Goal: Check status: Check status

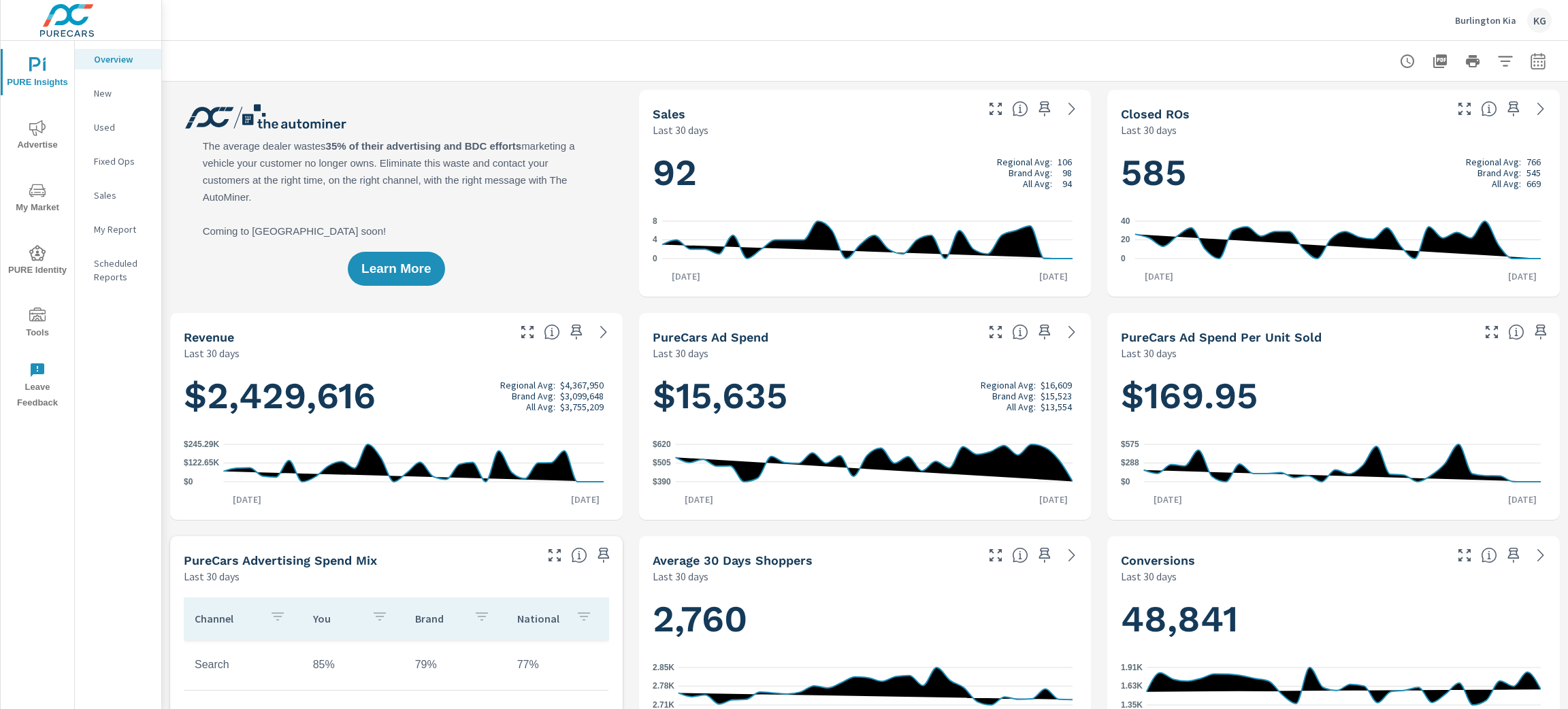
scroll to position [1, 0]
click at [1530, 60] on icon "button" at bounding box center [1538, 61] width 16 height 16
click at [1472, 117] on select "Custom [DATE] Last week Last 7 days Last 14 days Last 30 days Last 45 days Last…" at bounding box center [1414, 118] width 136 height 27
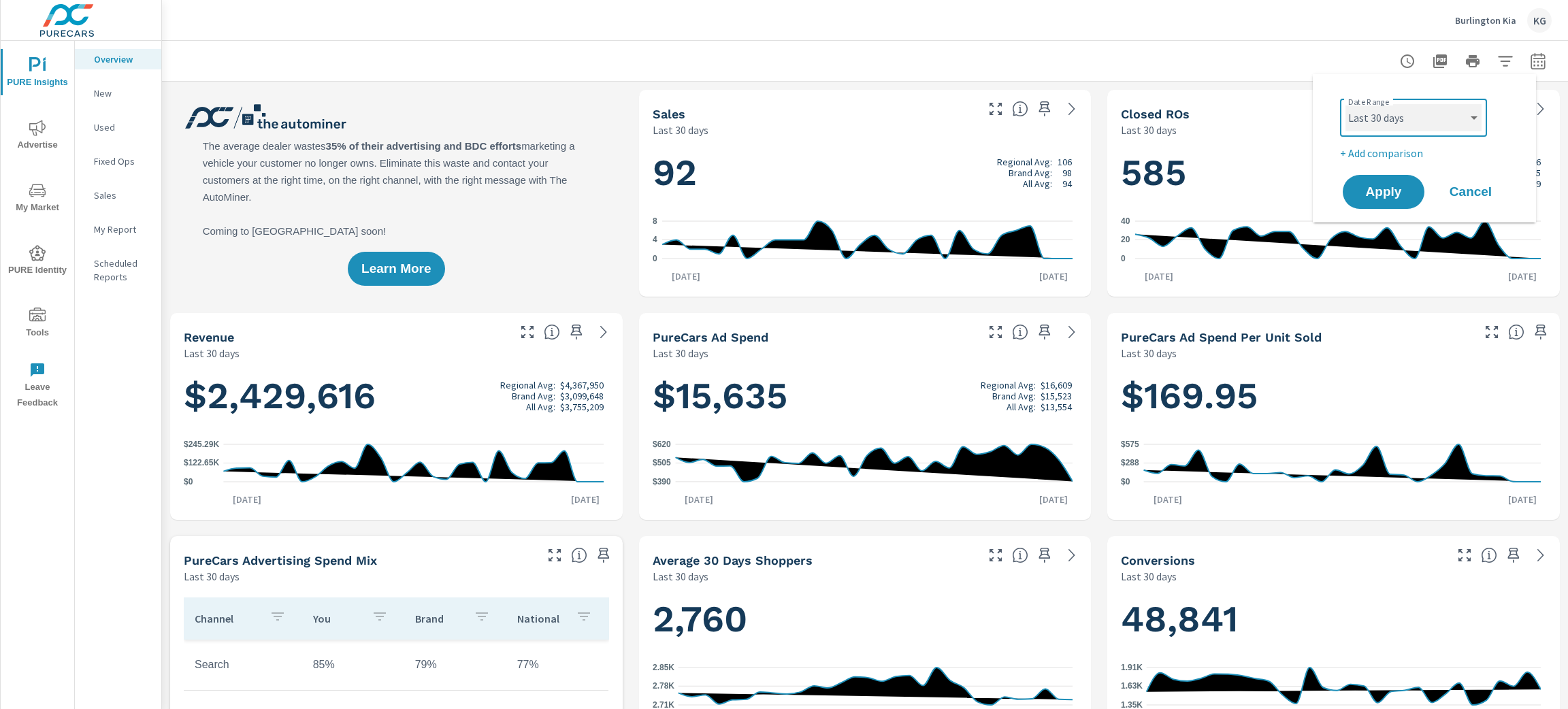
click at [1472, 117] on select "Custom [DATE] Last week Last 7 days Last 14 days Last 30 days Last 45 days Last…" at bounding box center [1414, 118] width 136 height 27
click at [1346, 104] on select "Custom [DATE] Last week Last 7 days Last 14 days Last 30 days Last 45 days Last…" at bounding box center [1414, 118] width 136 height 27
select select "Last month"
click at [1375, 202] on button "Apply" at bounding box center [1383, 191] width 84 height 35
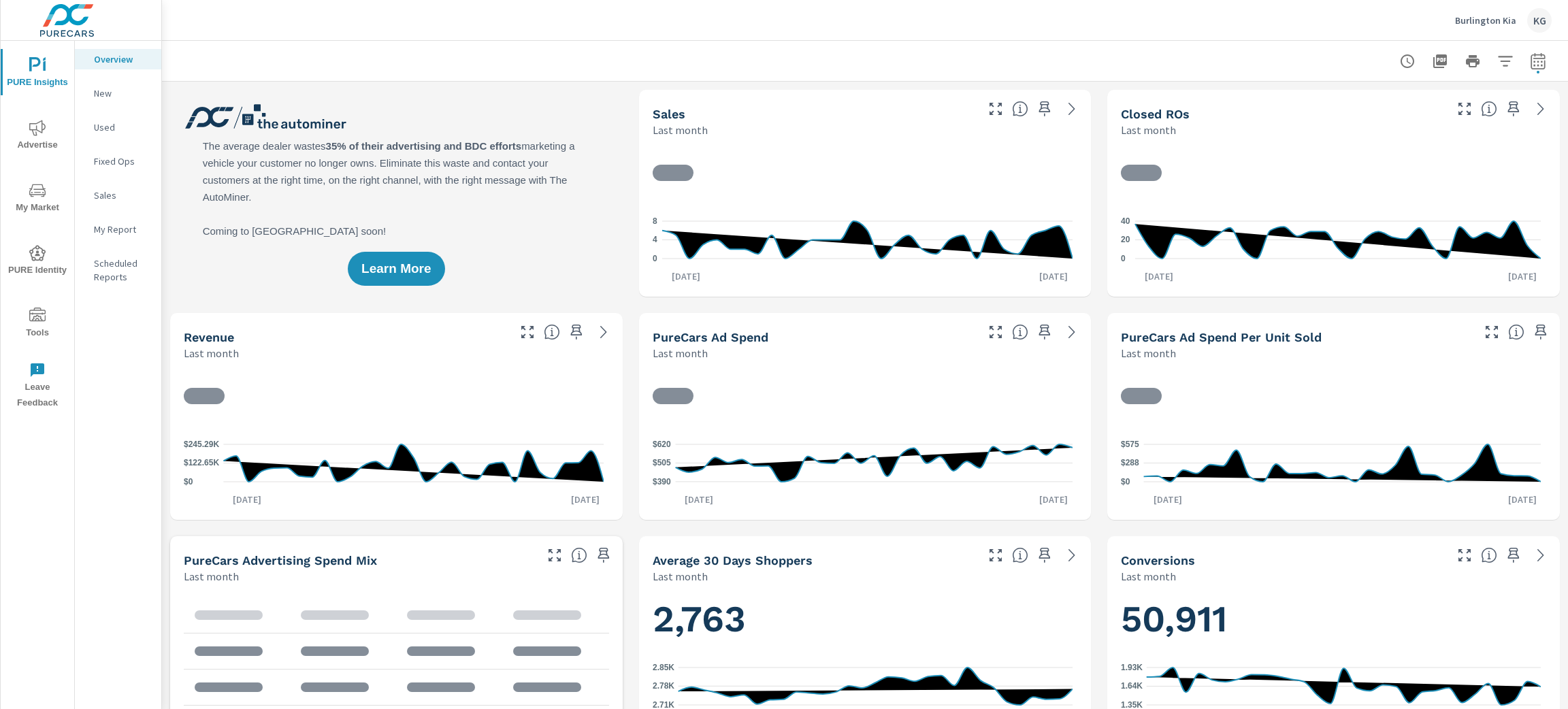
scroll to position [1, 0]
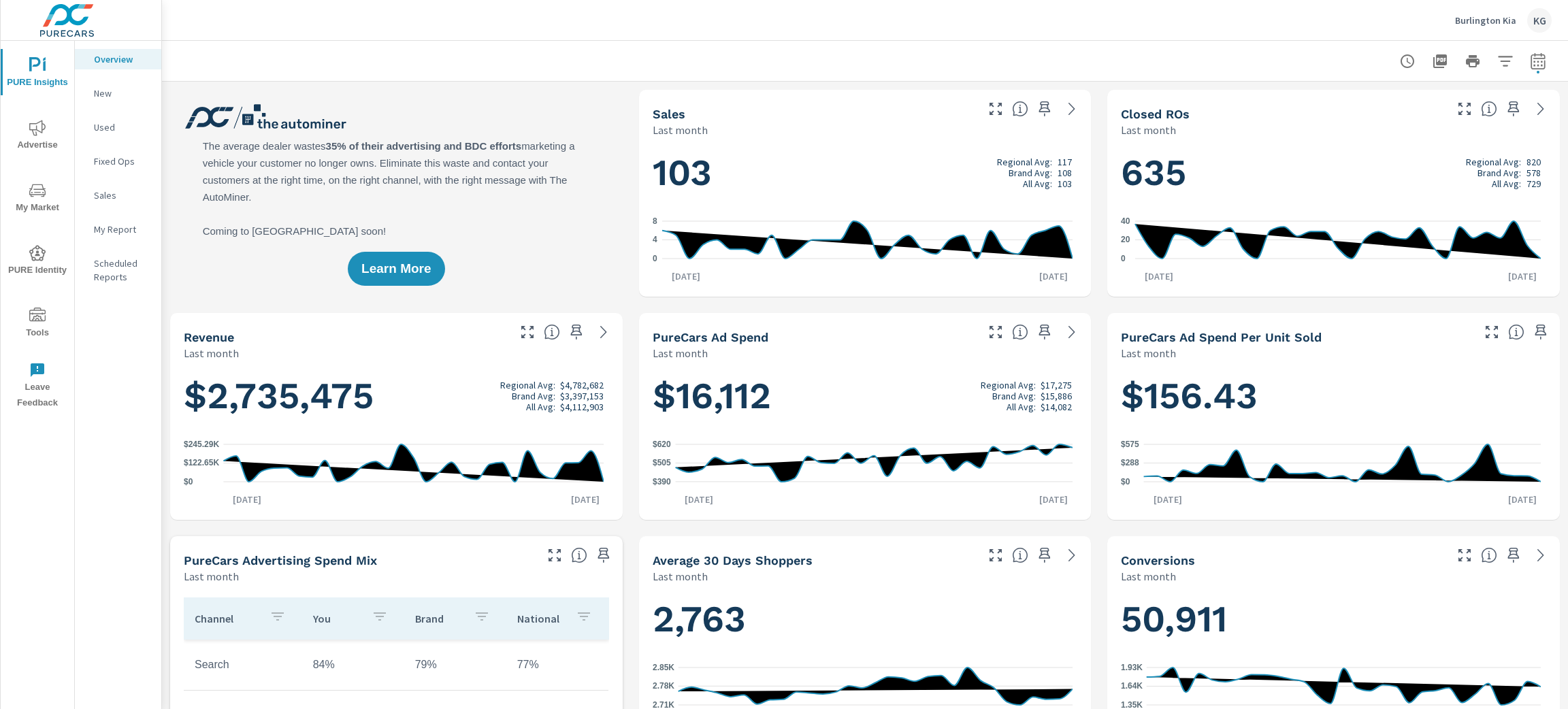
click at [104, 91] on p "New" at bounding box center [122, 93] width 57 height 13
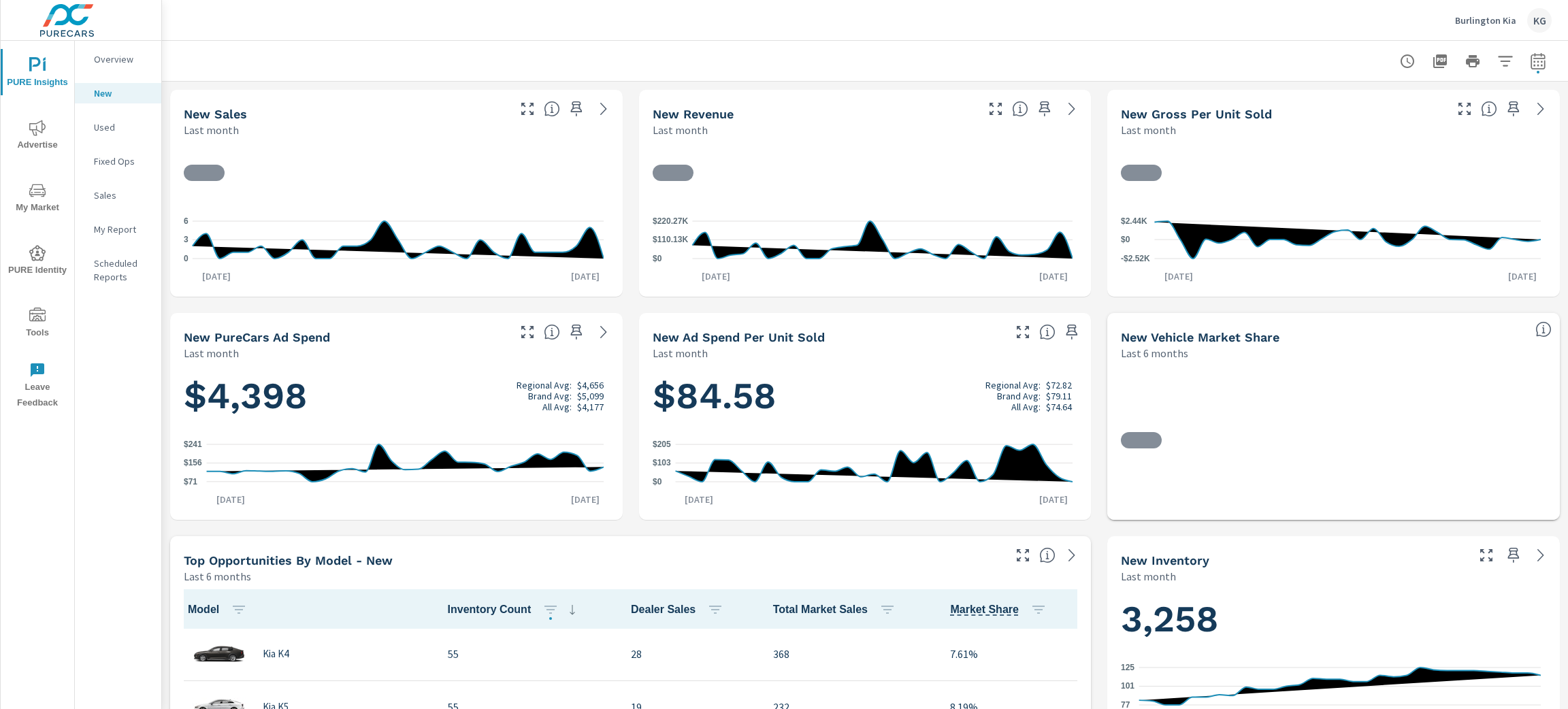
scroll to position [1, 0]
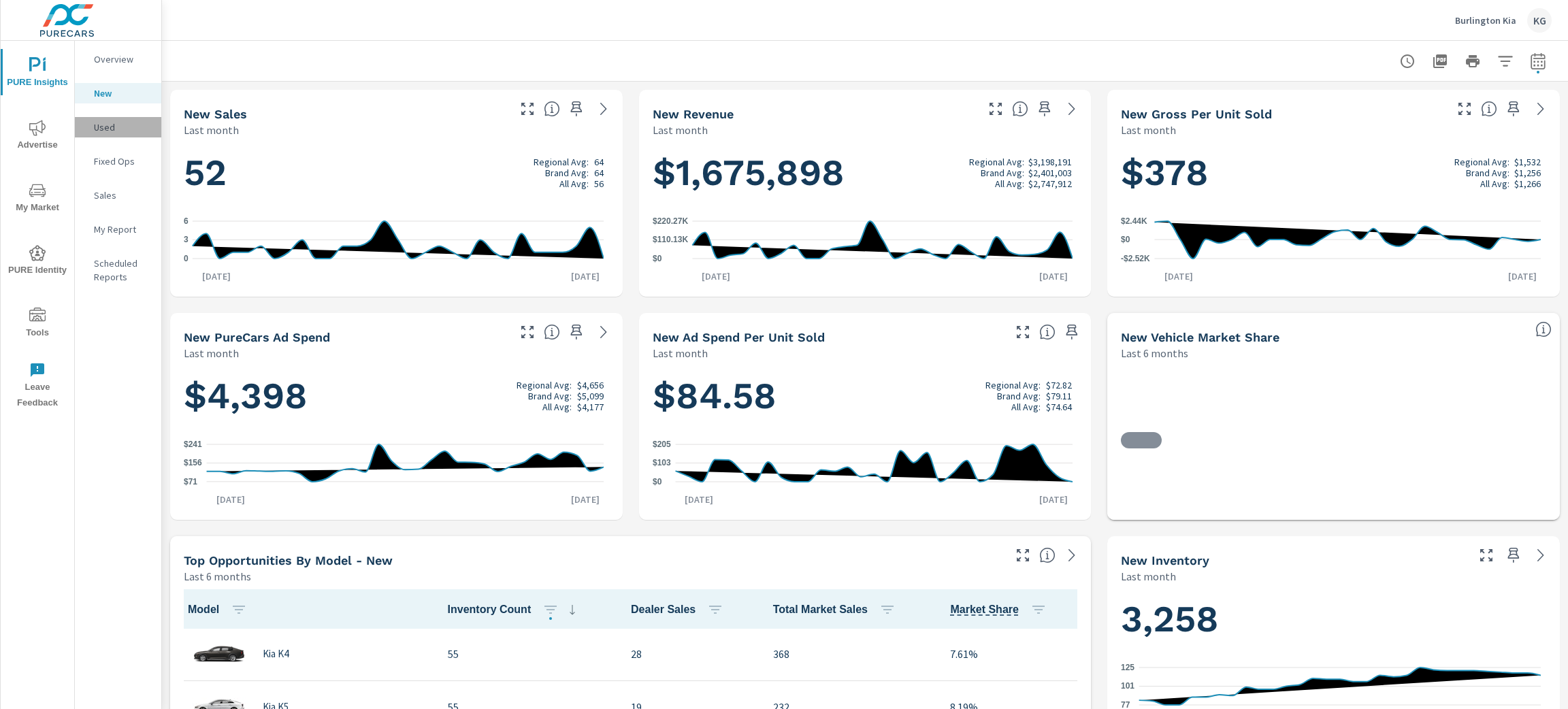
click at [117, 131] on p "Used" at bounding box center [122, 127] width 57 height 13
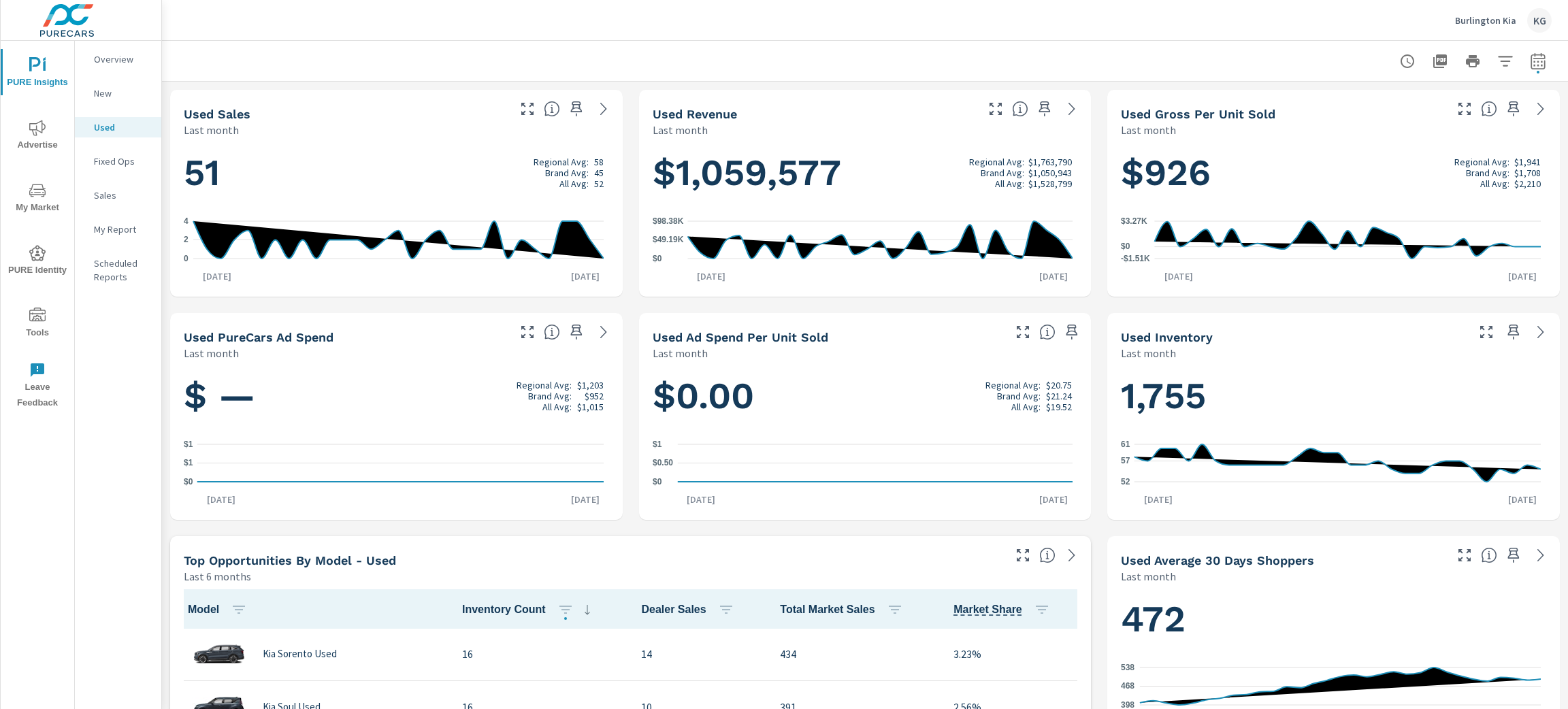
scroll to position [1, 0]
click at [116, 154] on p "Fixed Ops" at bounding box center [122, 161] width 57 height 13
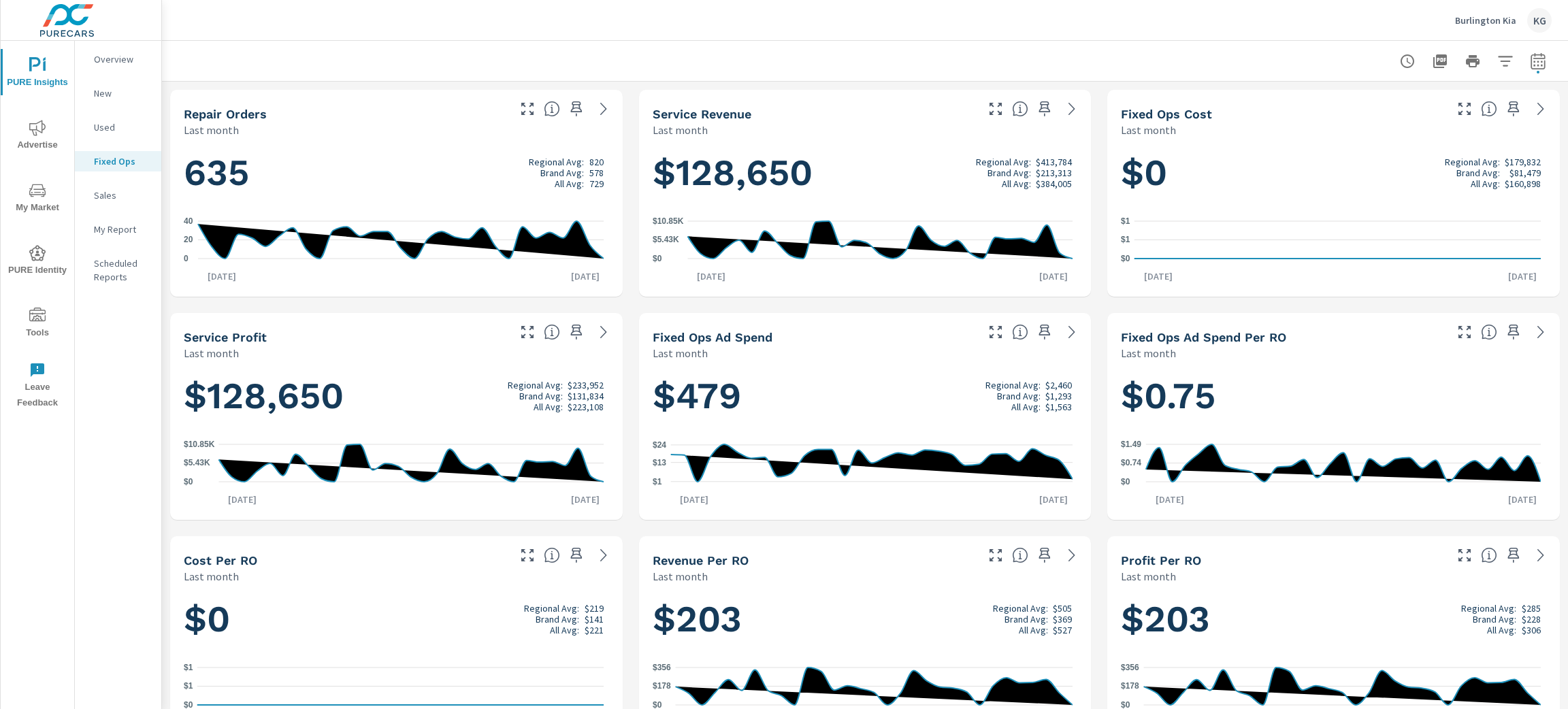
click at [116, 196] on p "Sales" at bounding box center [122, 196] width 57 height 13
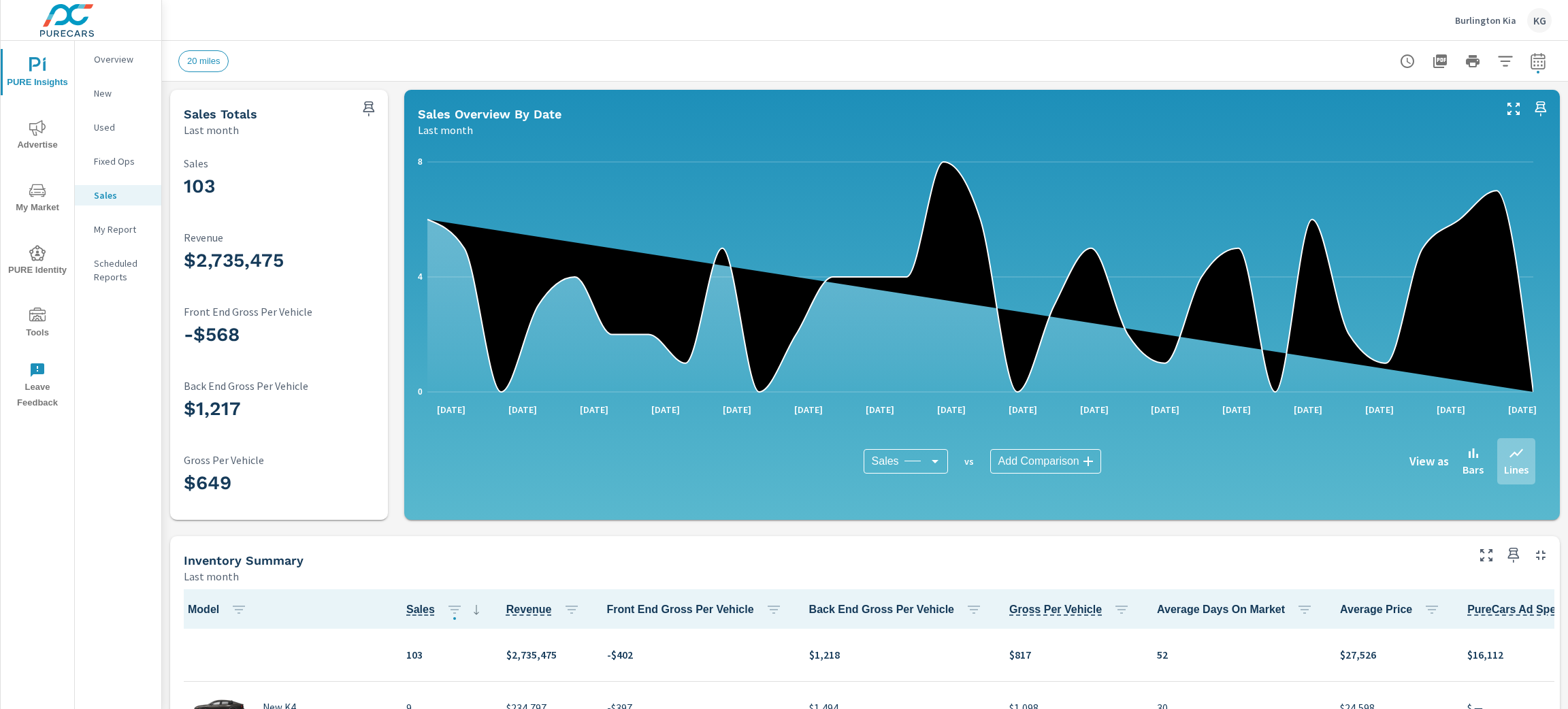
scroll to position [1, 0]
click at [107, 69] on div "Overview" at bounding box center [118, 59] width 87 height 20
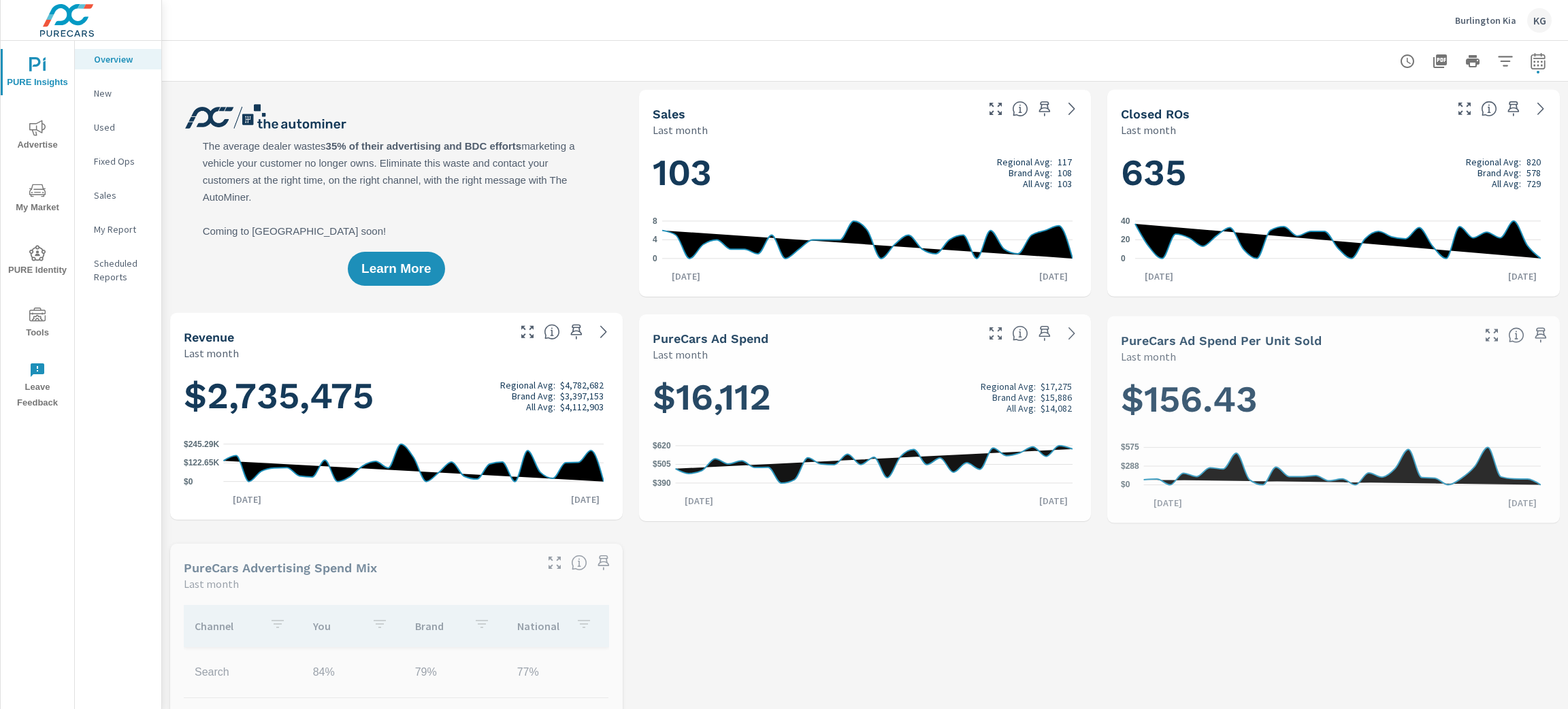
scroll to position [1, 0]
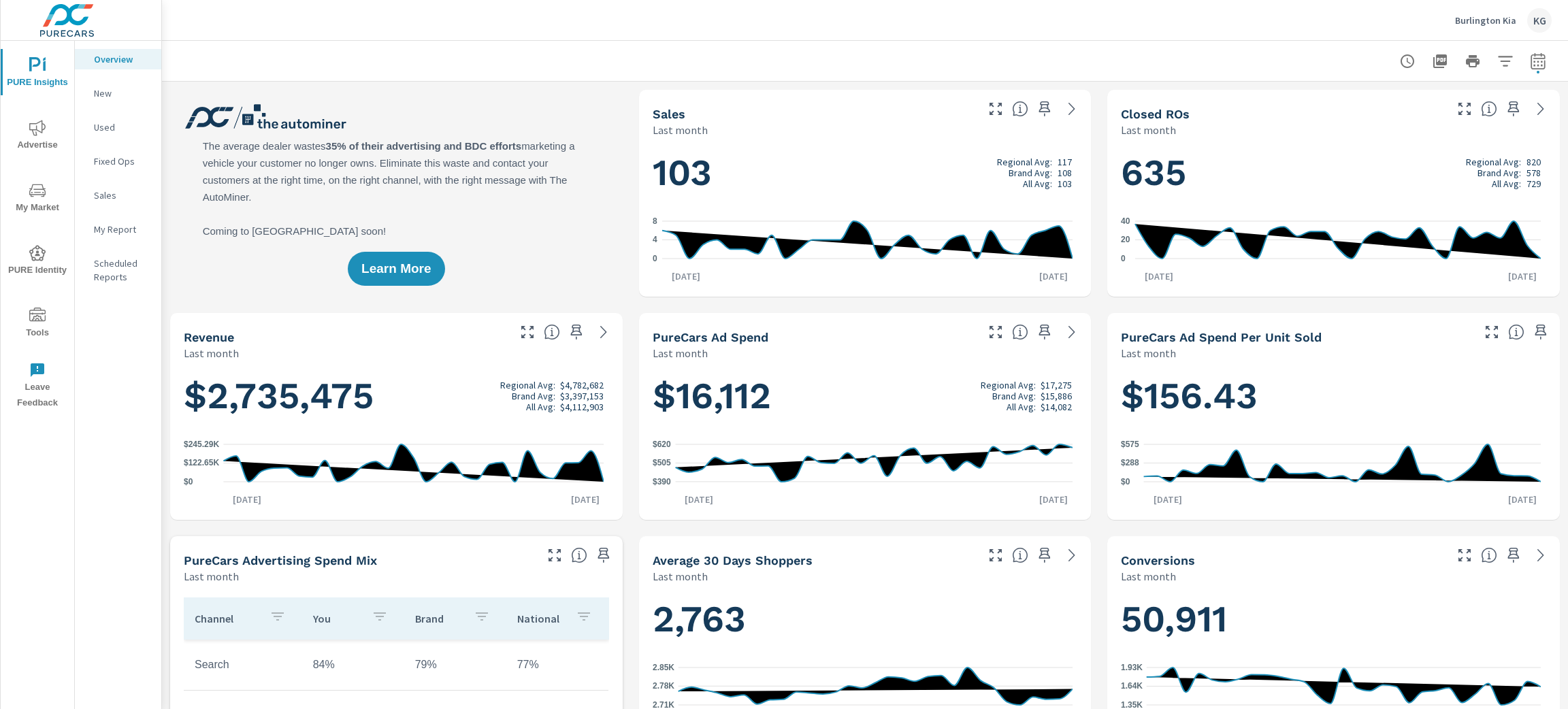
click at [32, 141] on span "Advertise" at bounding box center [37, 136] width 66 height 34
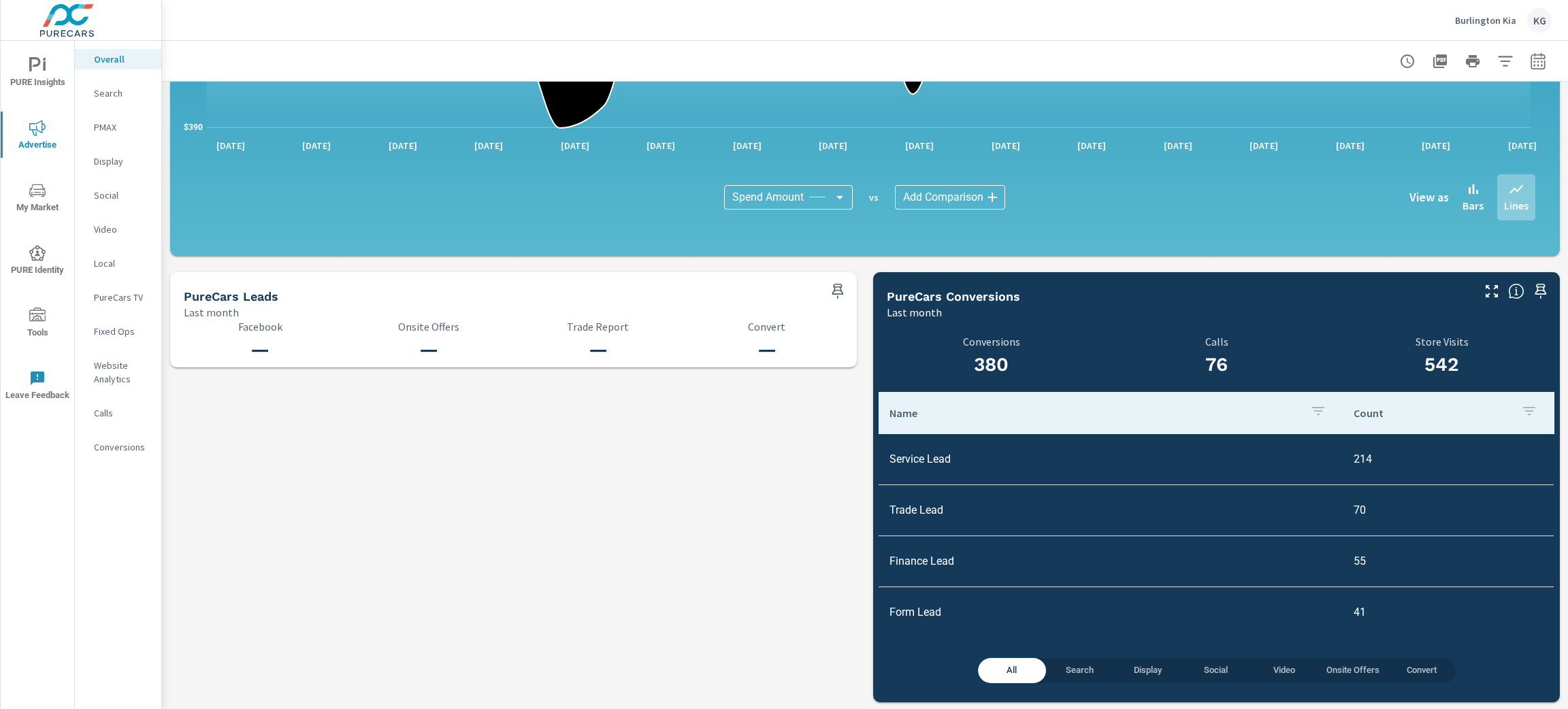
scroll to position [2, 0]
click at [1069, 669] on span "Search" at bounding box center [1079, 670] width 51 height 16
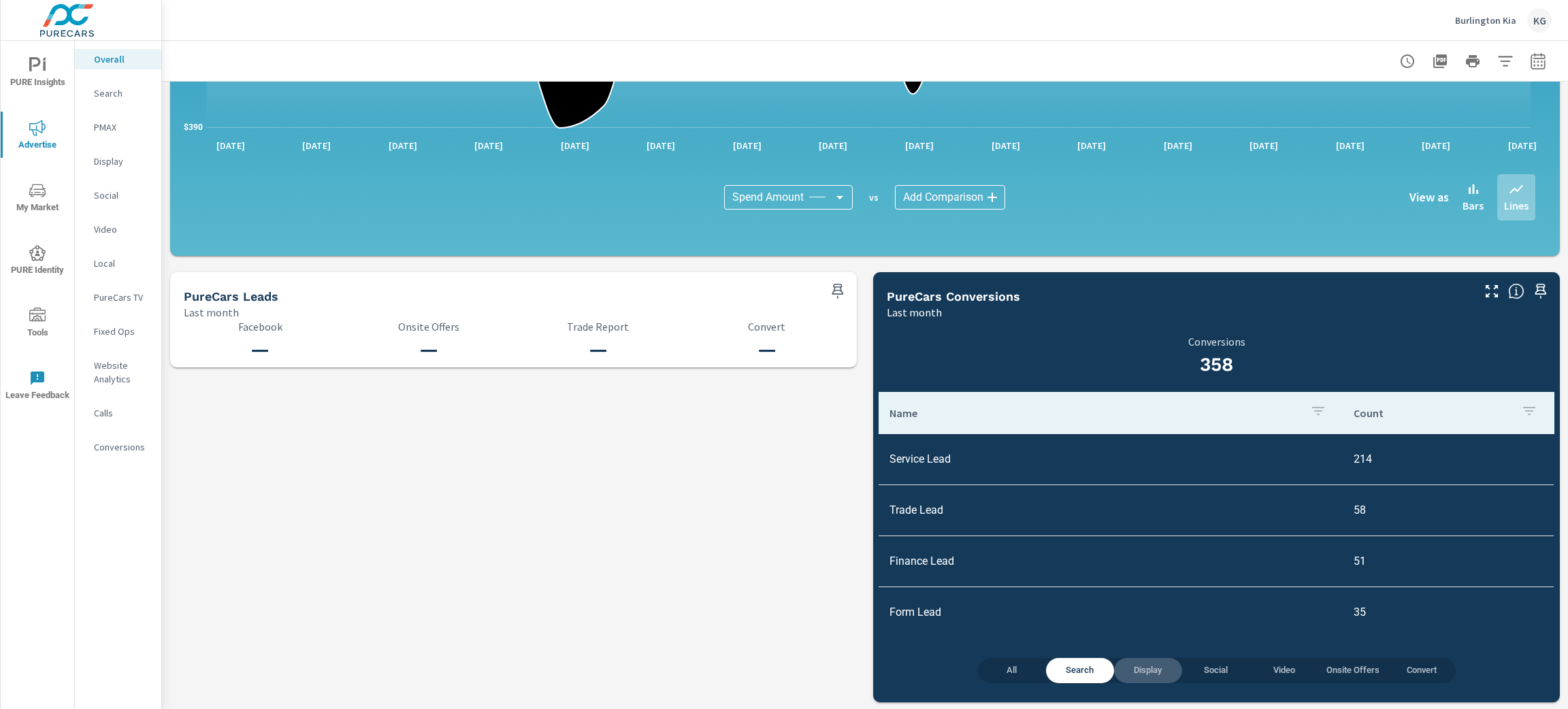
click at [1131, 672] on span "Display" at bounding box center [1148, 670] width 51 height 16
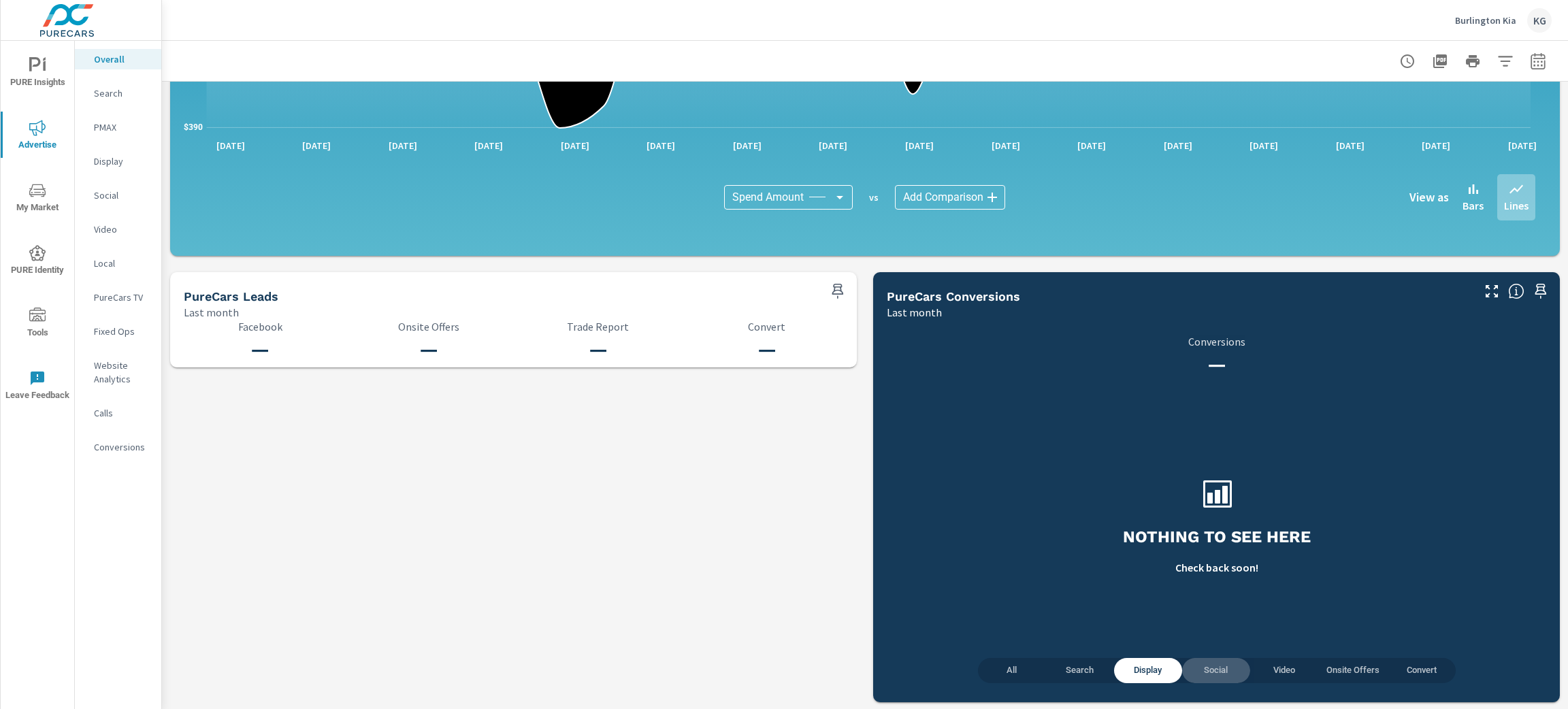
click at [1196, 673] on span "Social" at bounding box center [1216, 670] width 51 height 16
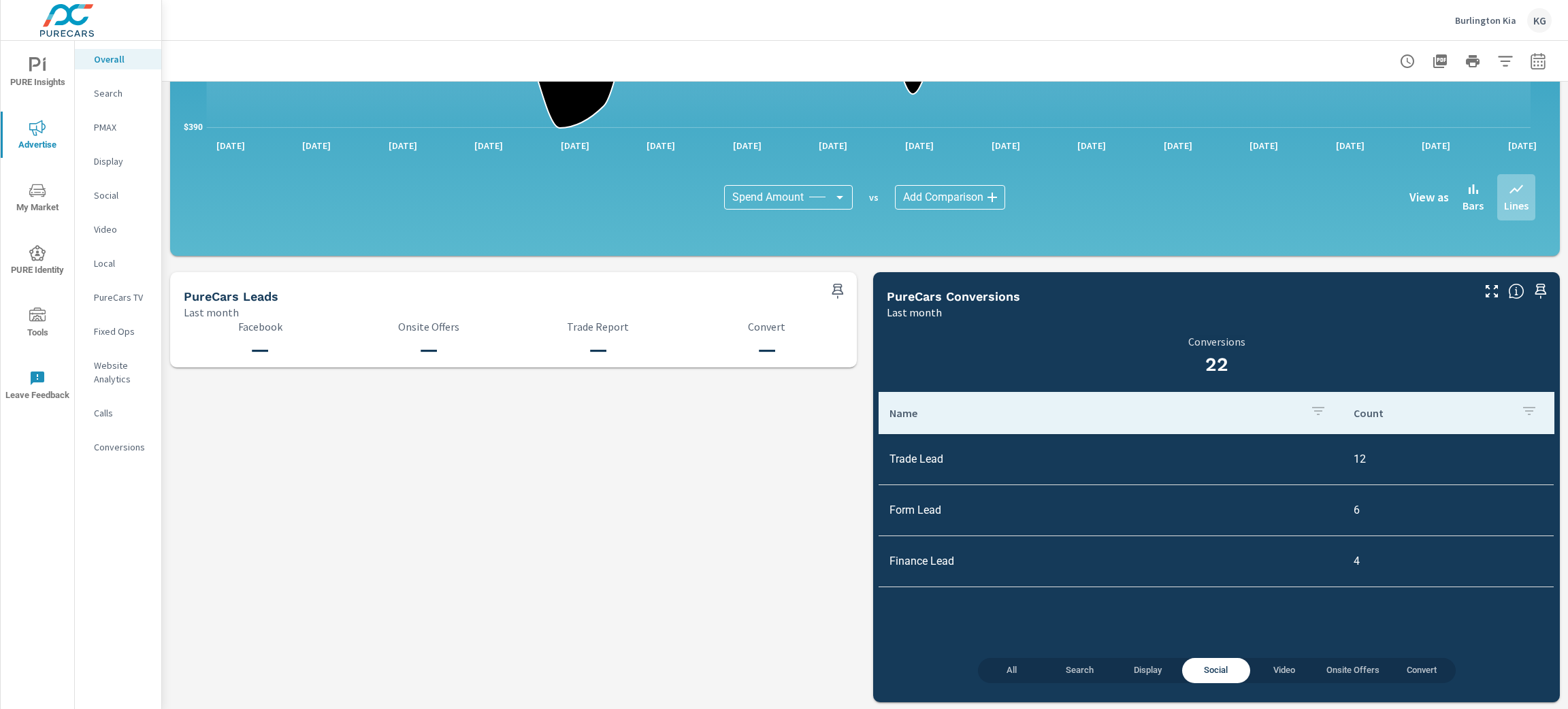
click at [1264, 673] on span "Video" at bounding box center [1284, 670] width 51 height 16
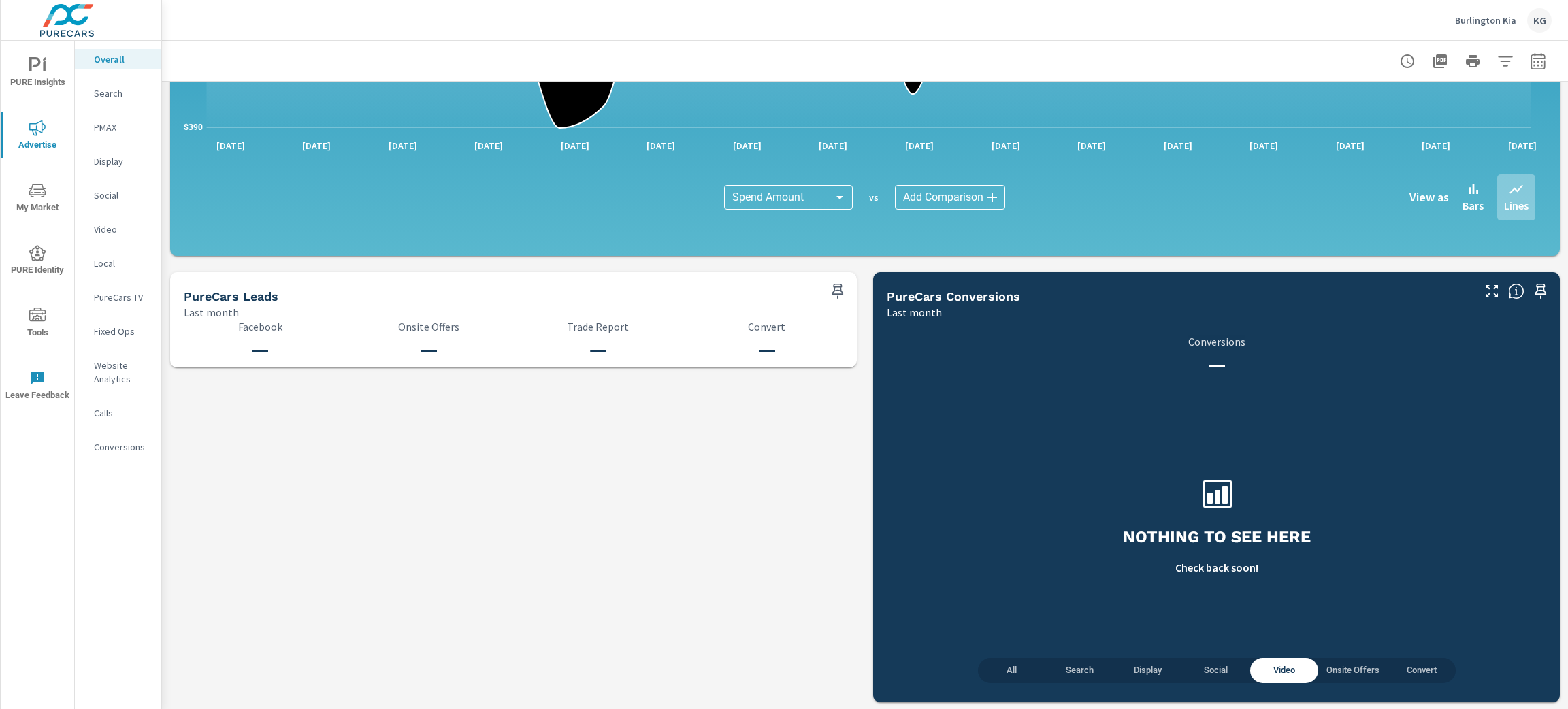
click at [1326, 672] on span "Onsite Offers" at bounding box center [1352, 670] width 53 height 16
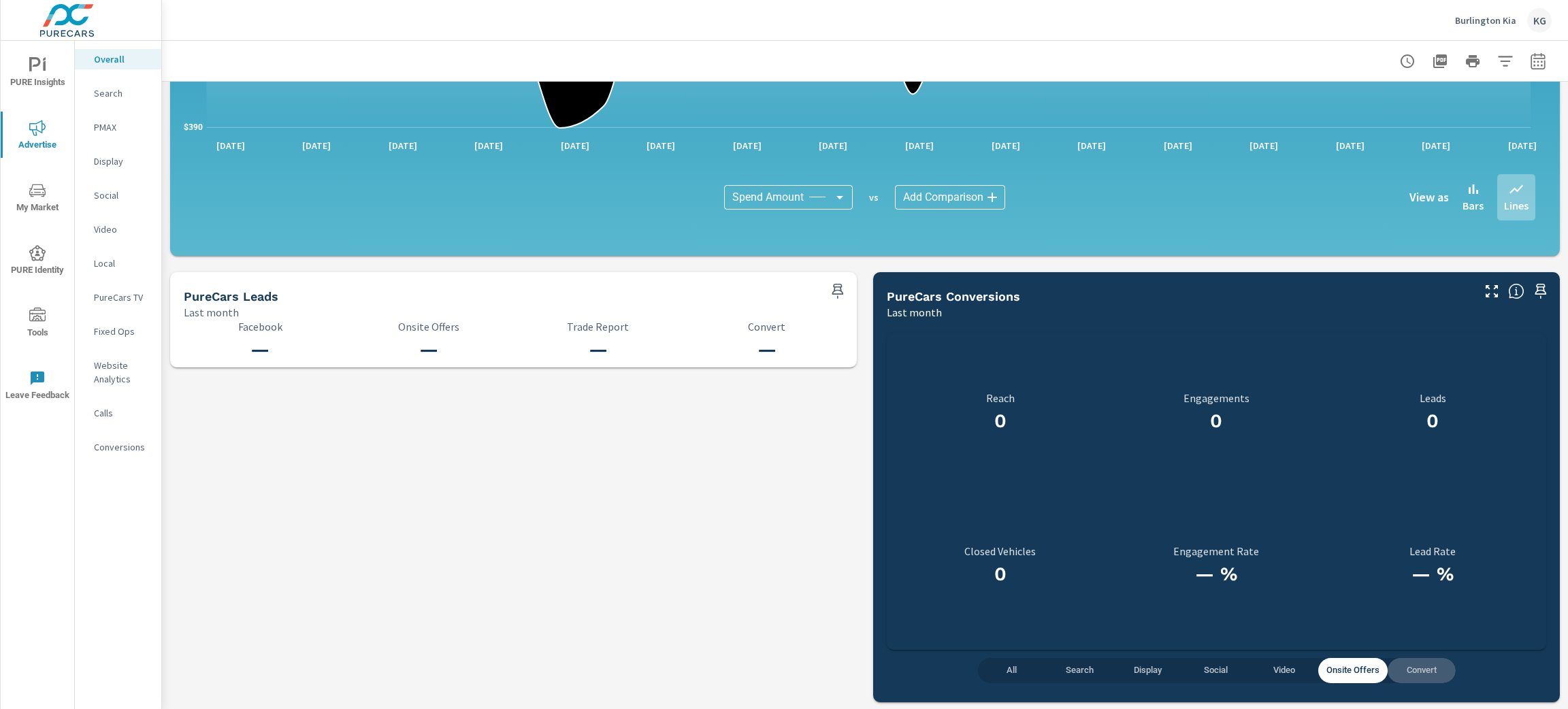
click at [1399, 672] on span "Convert" at bounding box center [1421, 670] width 51 height 16
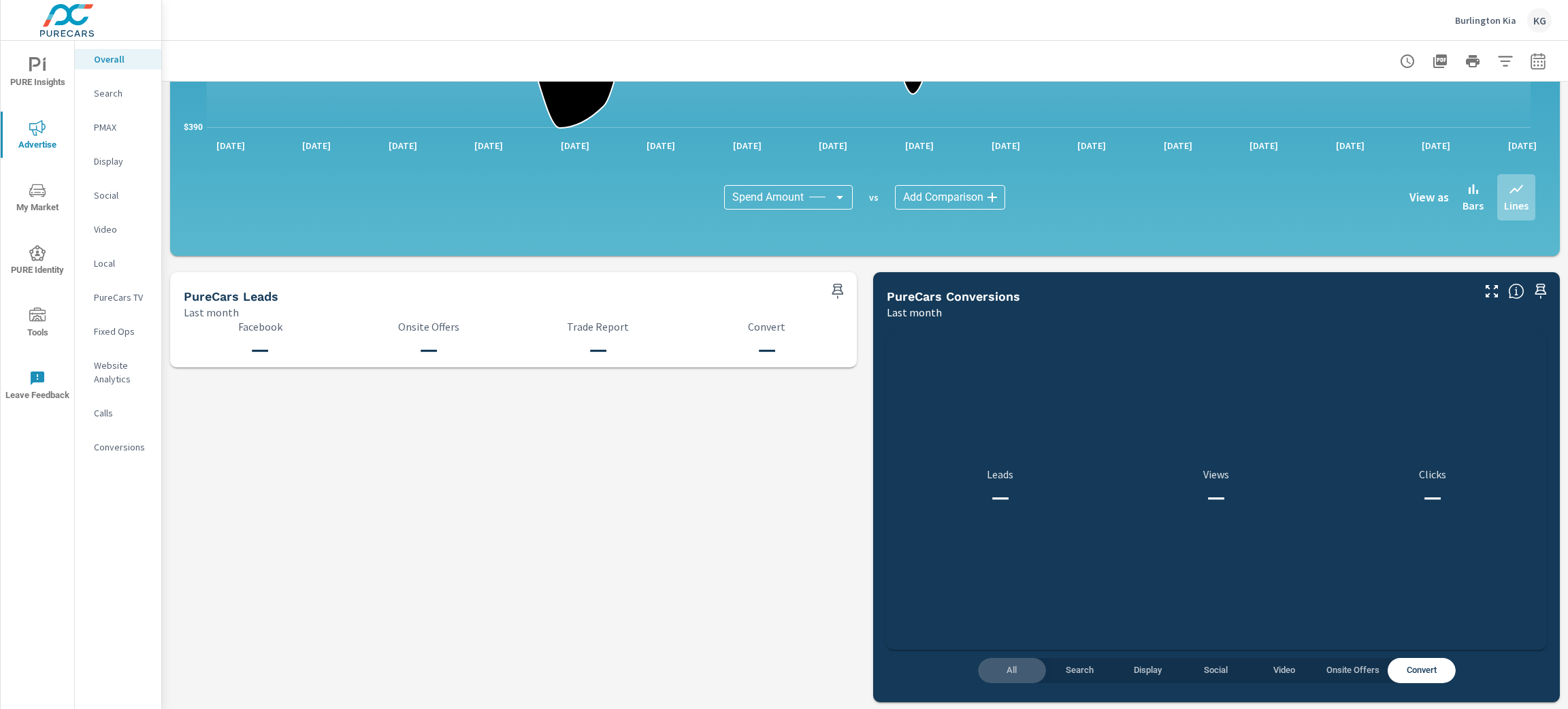
click at [999, 675] on span "All" at bounding box center [1011, 670] width 51 height 16
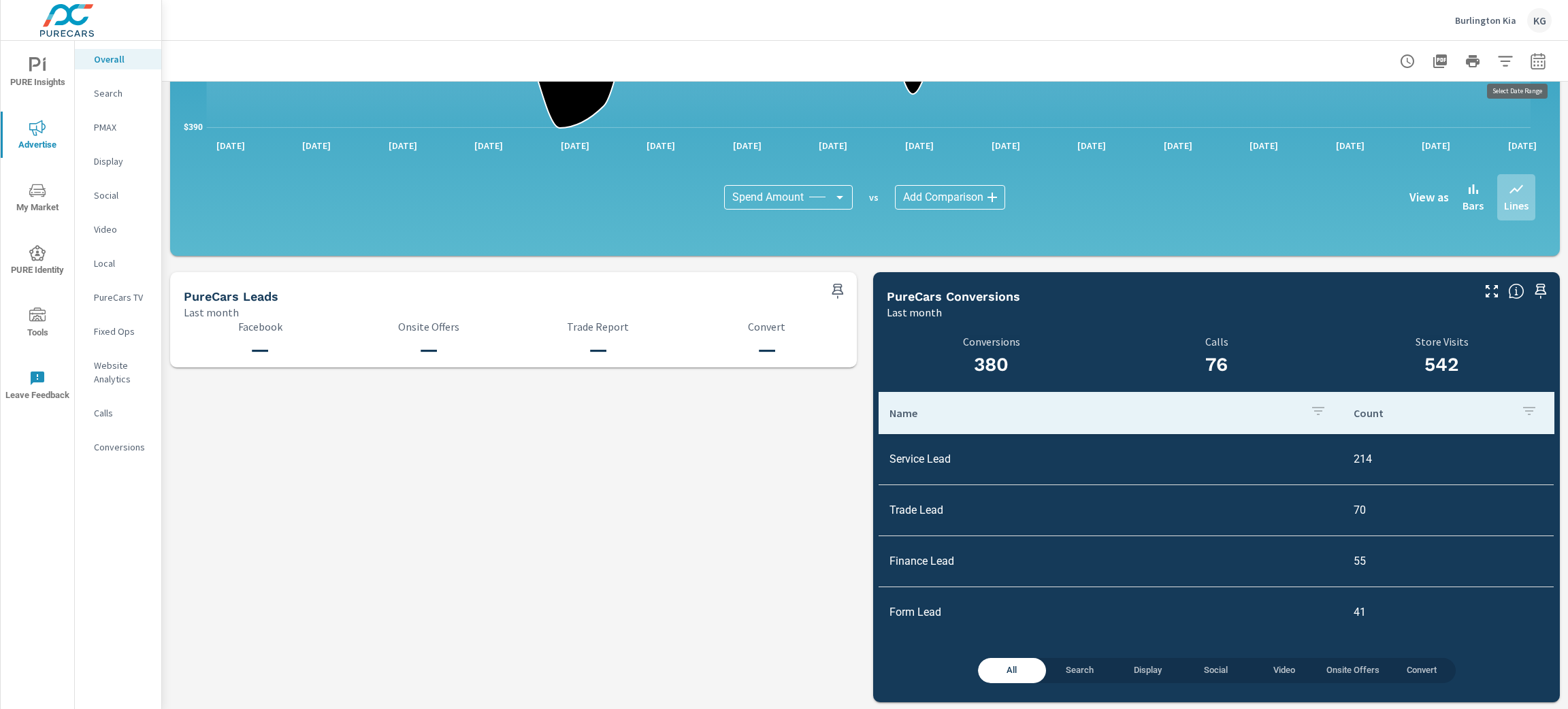
click at [1531, 61] on icon "button" at bounding box center [1537, 60] width 14 height 16
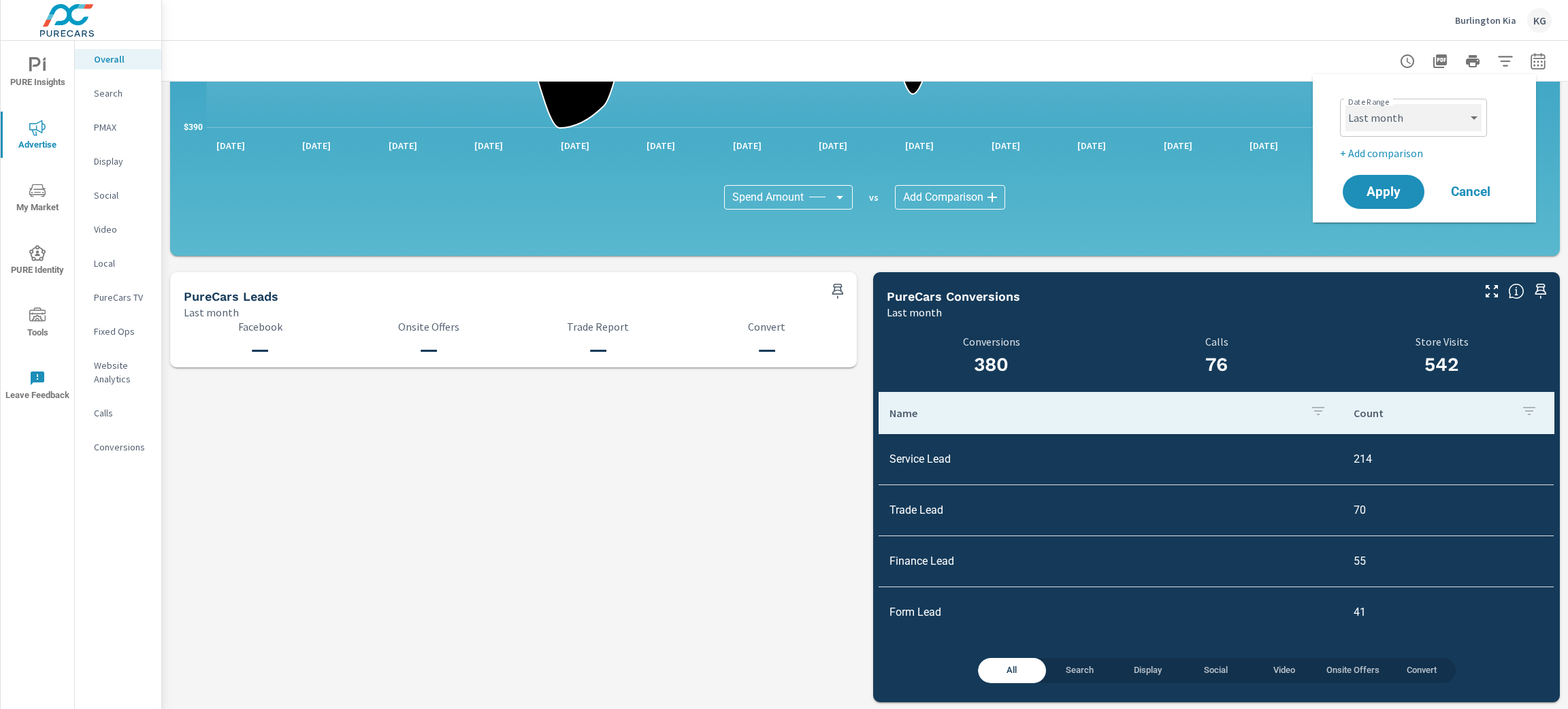
click at [1479, 121] on select "Custom [DATE] Last week Last 7 days Last 14 days Last 30 days Last 45 days Last…" at bounding box center [1414, 118] width 136 height 27
click at [1346, 104] on select "Custom [DATE] Last week Last 7 days Last 14 days Last 30 days Last 45 days Last…" at bounding box center [1414, 118] width 136 height 27
select select "custom"
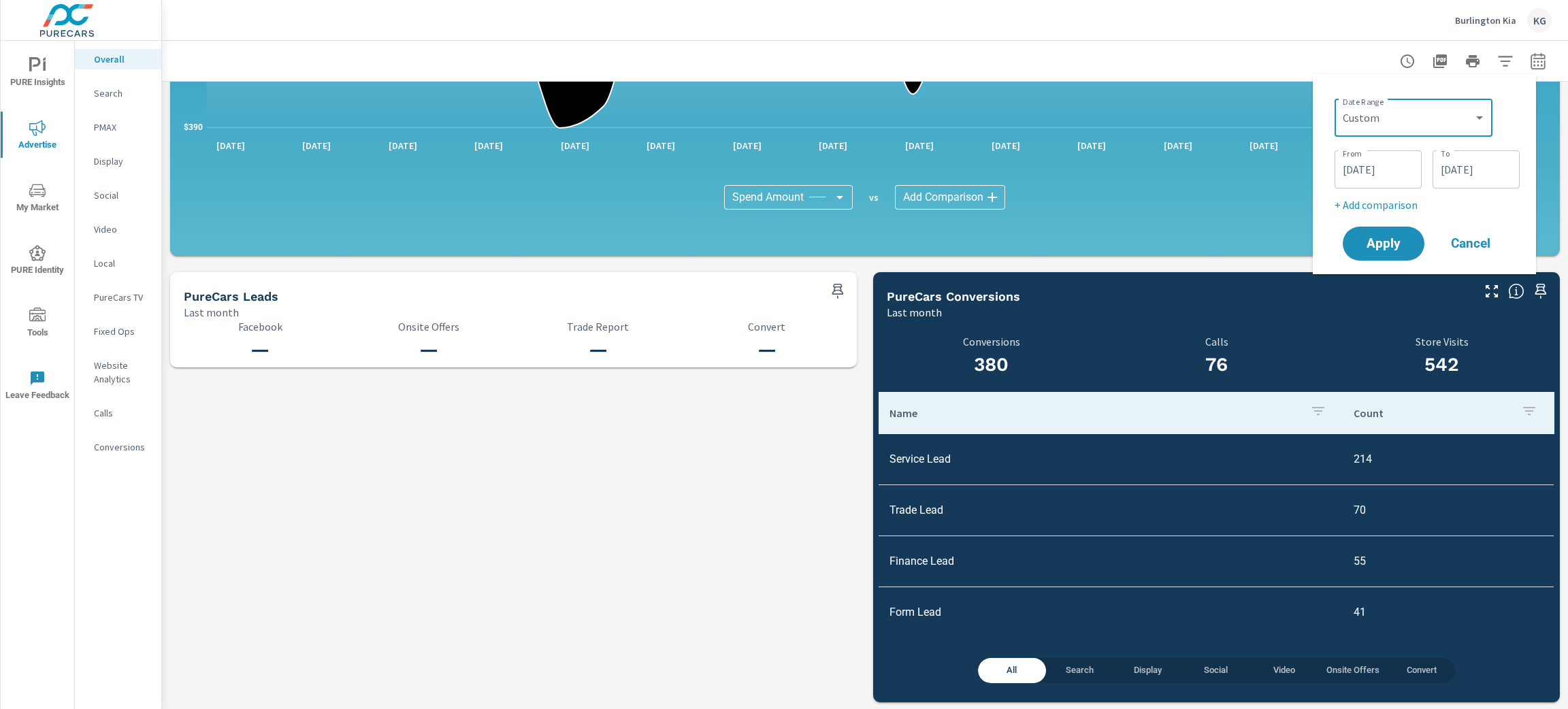
click at [1358, 169] on input "[DATE]" at bounding box center [1378, 169] width 76 height 27
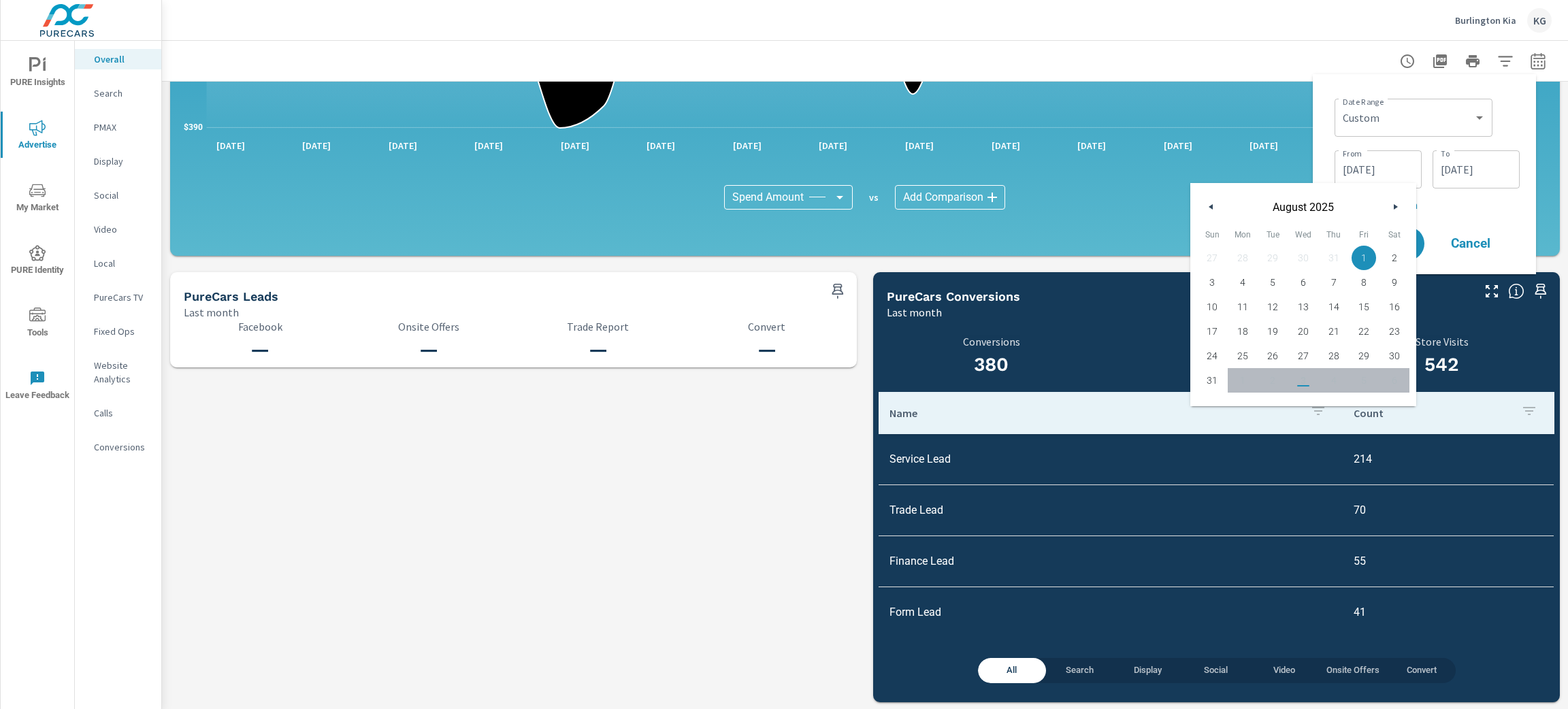
click at [1215, 206] on button "button" at bounding box center [1211, 207] width 16 height 16
click at [1272, 254] on span "1" at bounding box center [1272, 258] width 31 height 18
type input "[DATE]"
click at [1500, 175] on input "[DATE]" at bounding box center [1476, 169] width 76 height 27
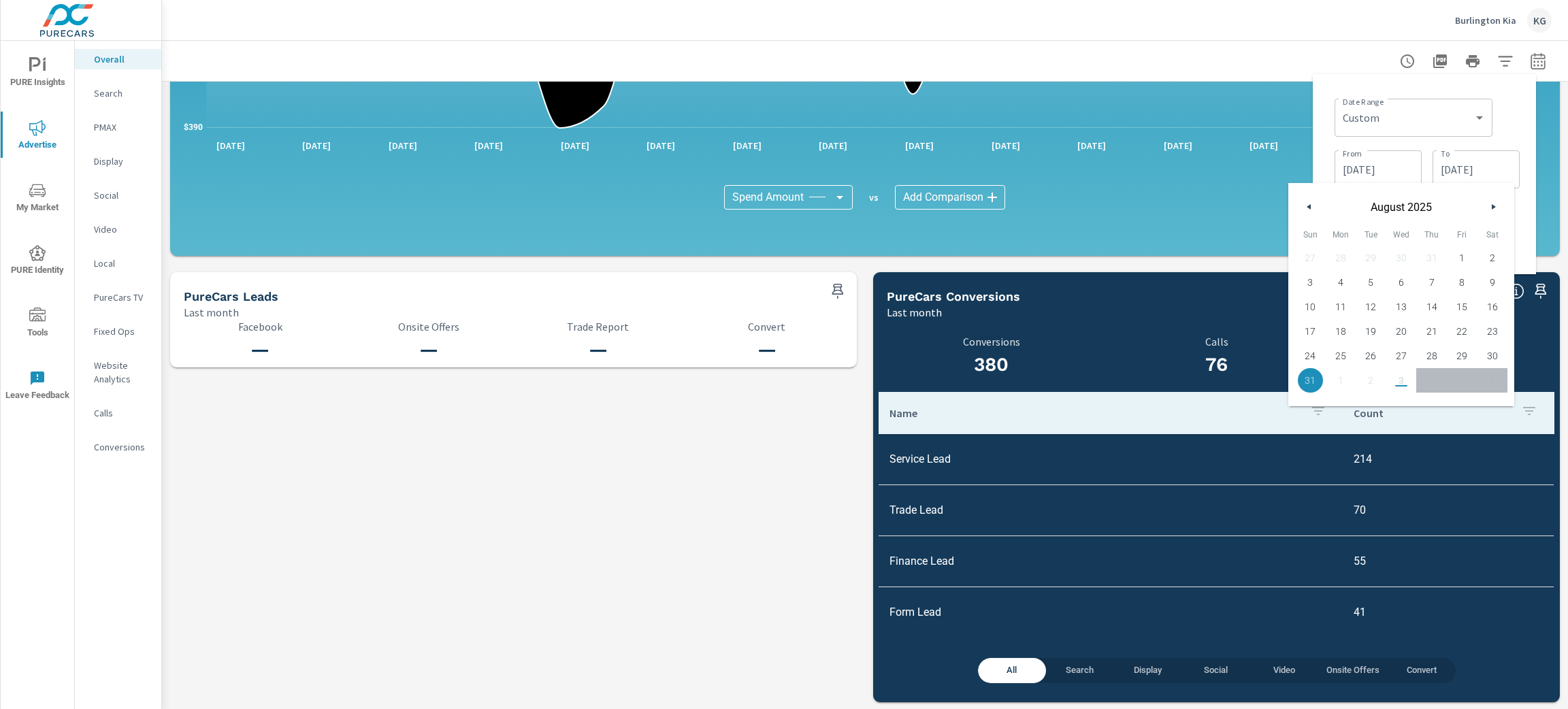
click at [1314, 210] on button "button" at bounding box center [1309, 207] width 16 height 16
click at [1425, 354] on span "31" at bounding box center [1431, 356] width 31 height 18
type input "[DATE]"
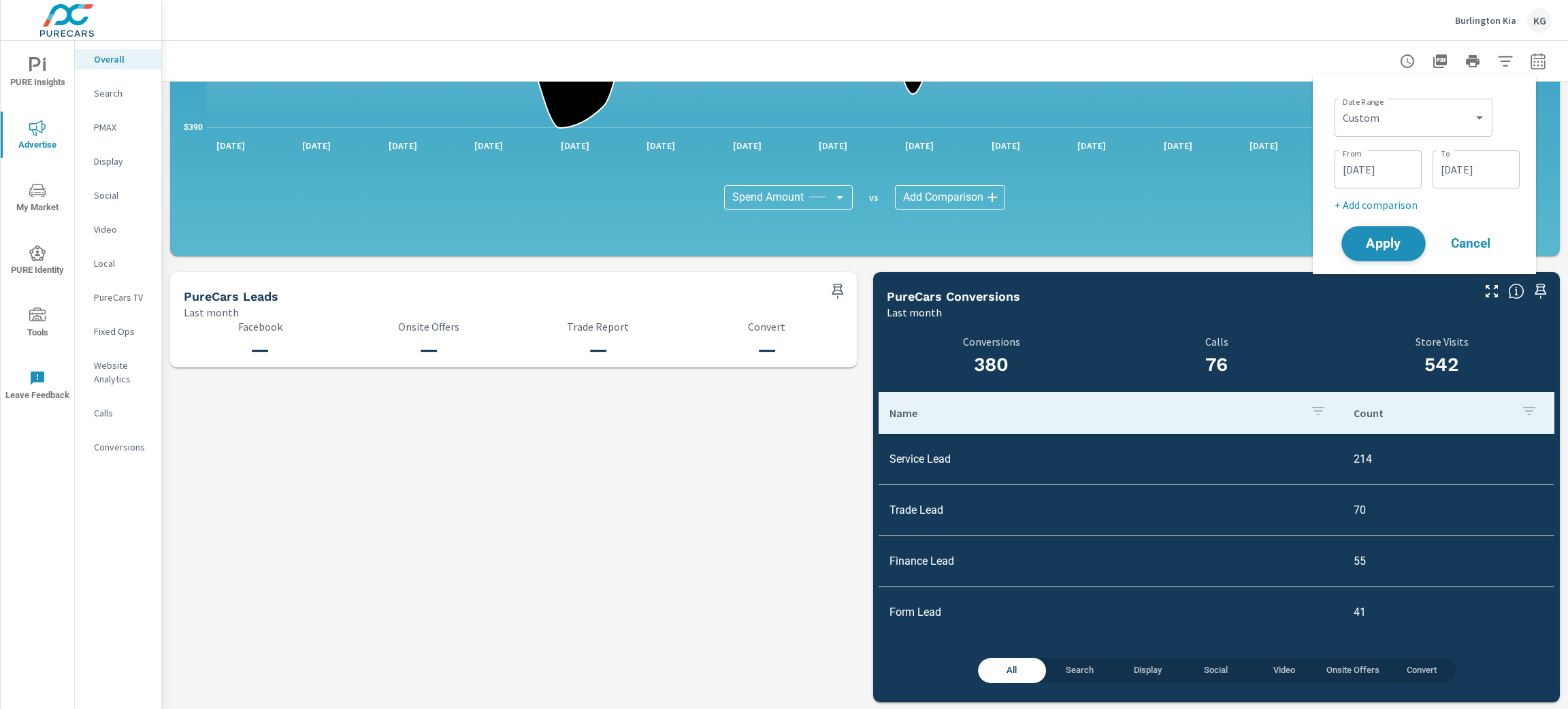
click at [1393, 243] on span "Apply" at bounding box center [1383, 243] width 56 height 13
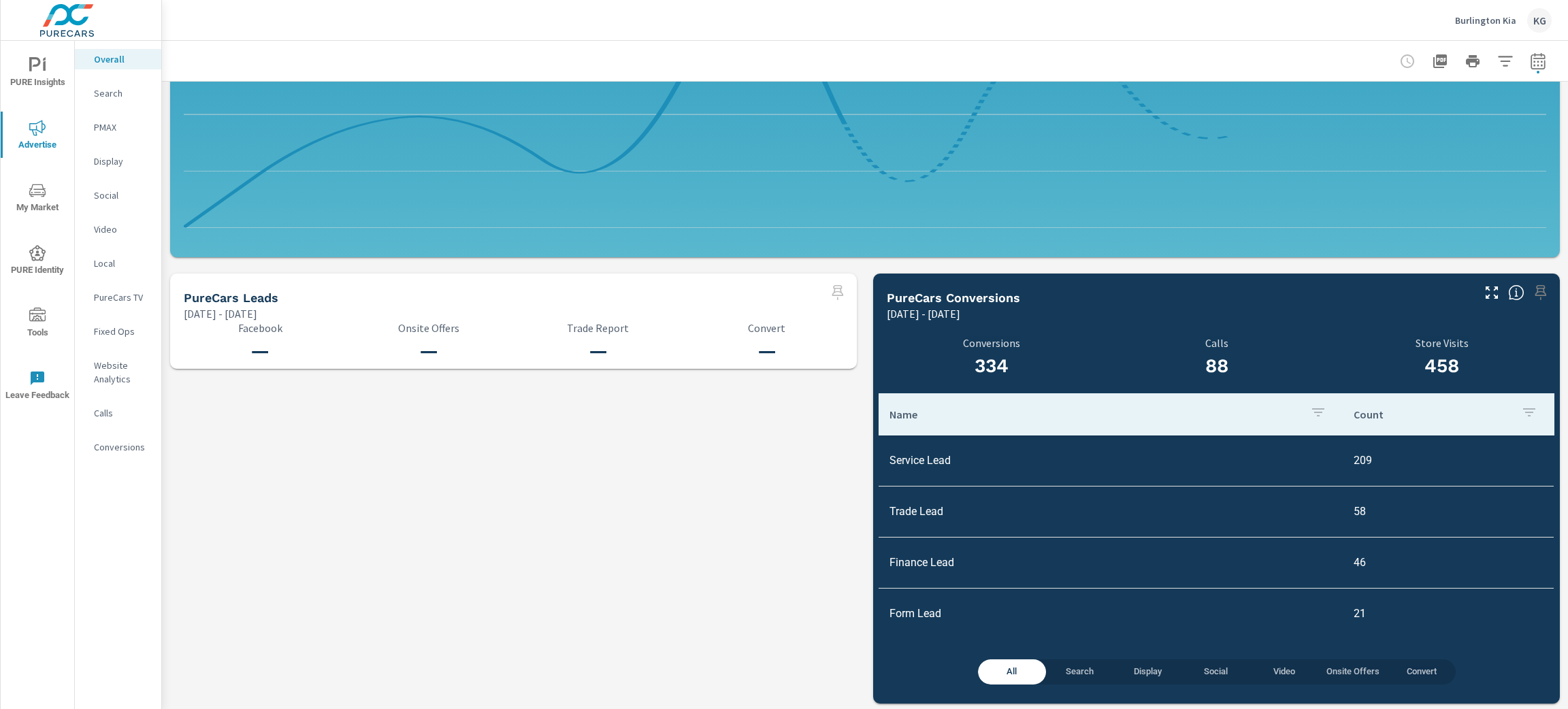
scroll to position [1269, 0]
